Goal: Task Accomplishment & Management: Use online tool/utility

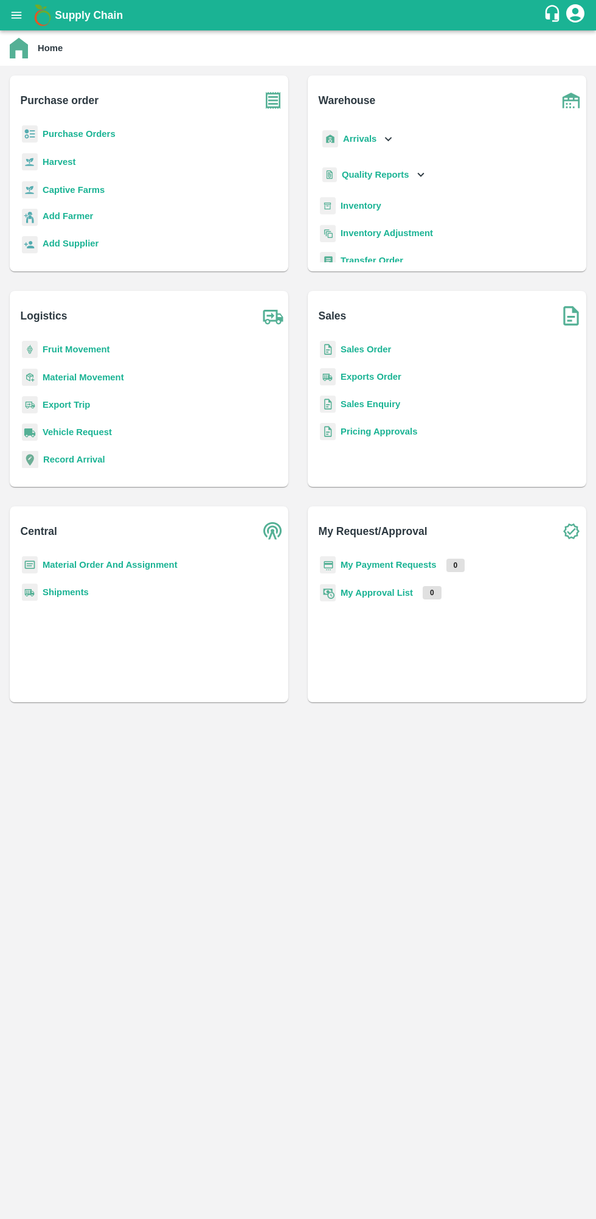
click at [392, 562] on b "My Payment Requests" at bounding box center [389, 565] width 96 height 10
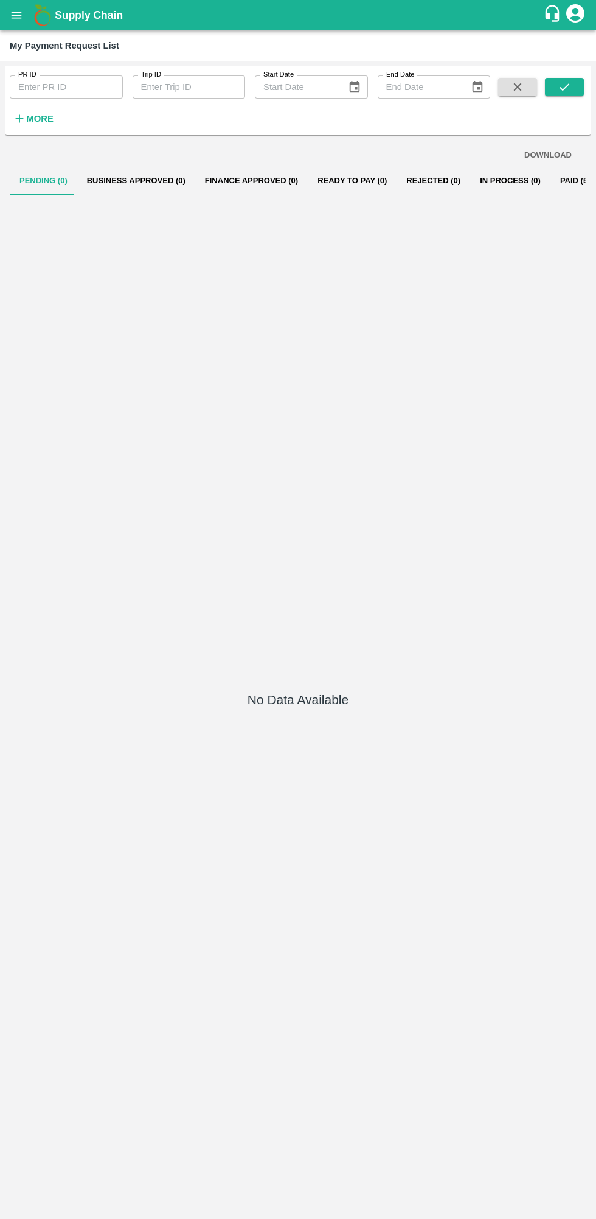
click at [16, 18] on icon "open drawer" at bounding box center [16, 15] width 13 height 13
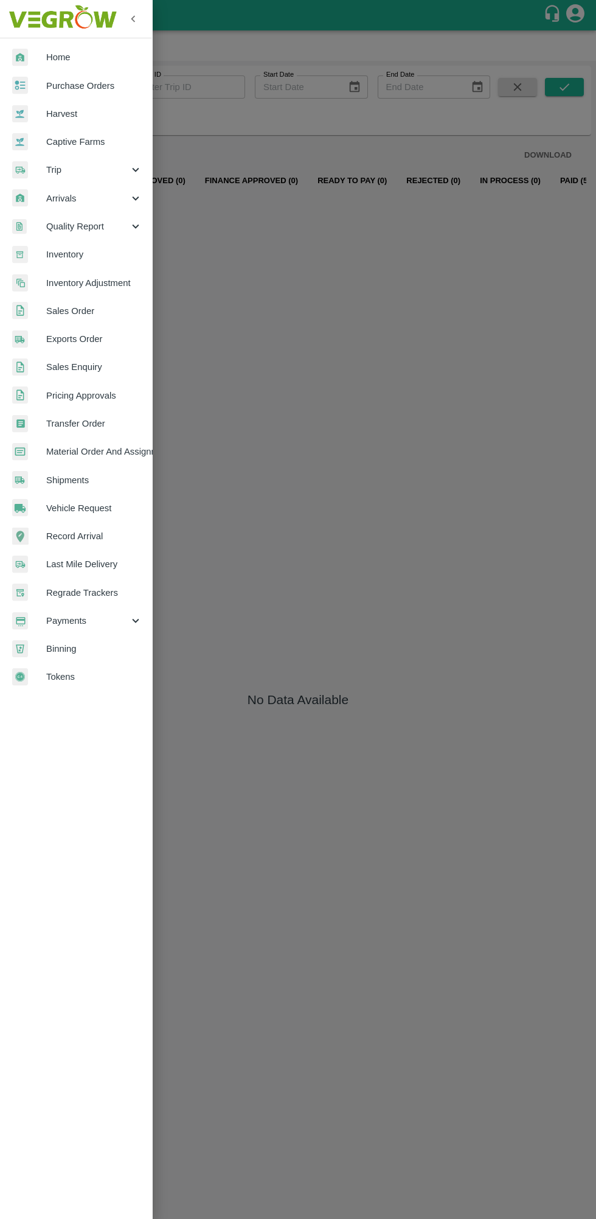
click at [39, 173] on div at bounding box center [29, 170] width 34 height 18
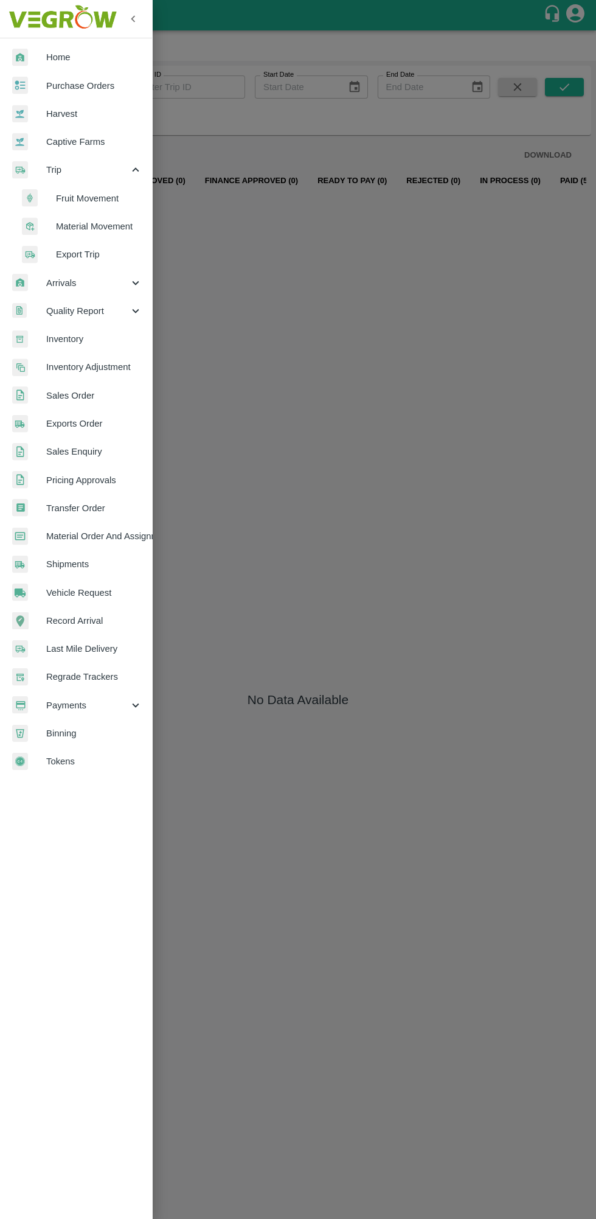
click at [22, 55] on img at bounding box center [20, 58] width 16 height 18
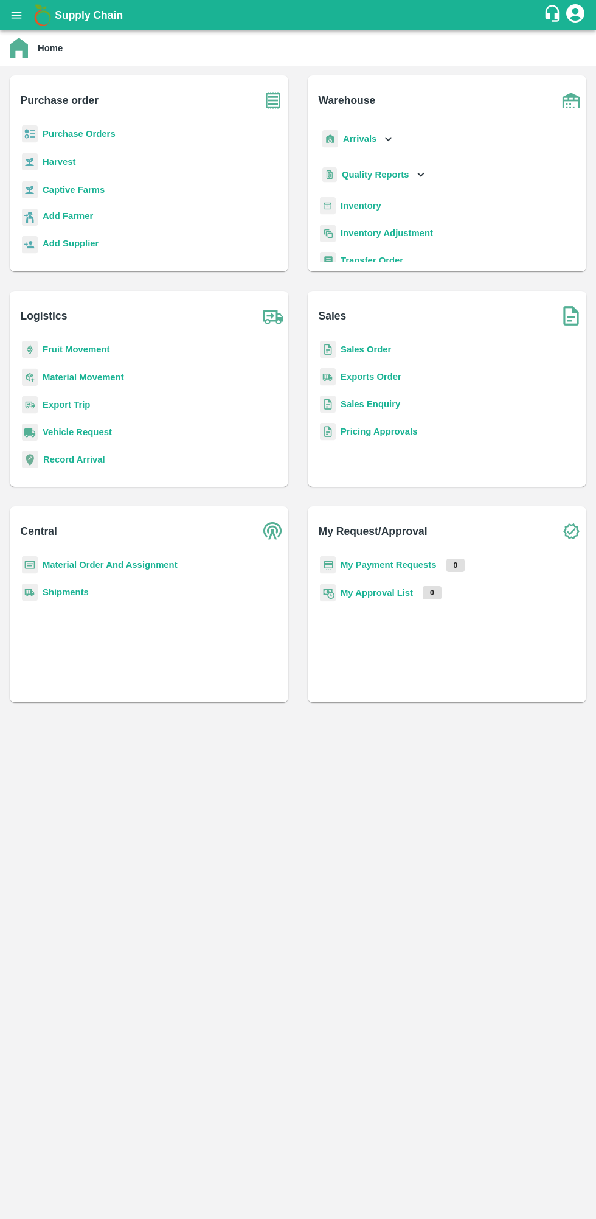
click at [54, 216] on b "Add Farmer" at bounding box center [68, 216] width 50 height 10
